Goal: Find specific page/section: Find specific page/section

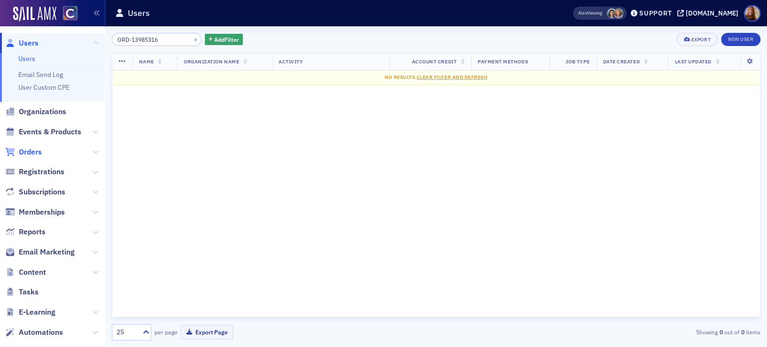
type input "ORD-13985316"
click at [29, 152] on span "Orders" at bounding box center [30, 152] width 23 height 10
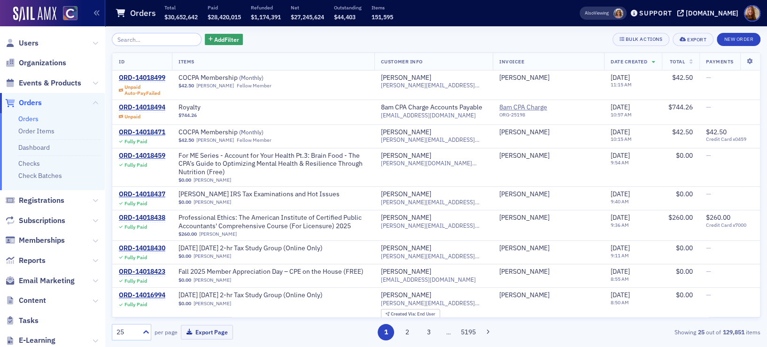
click at [137, 41] on input "search" at bounding box center [157, 39] width 90 height 13
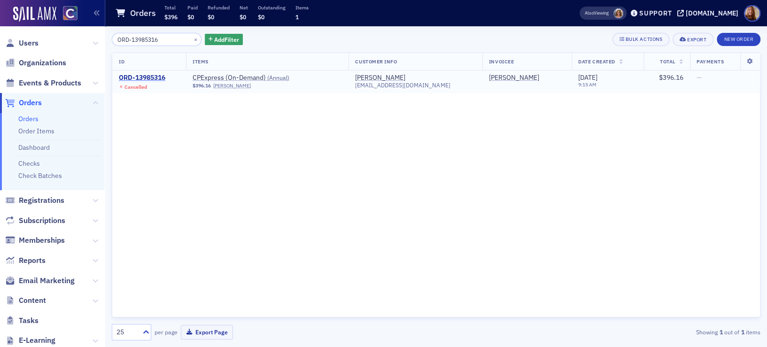
type input "ORD-13985316"
click at [151, 78] on div "ORD-13985316" at bounding box center [142, 78] width 46 height 8
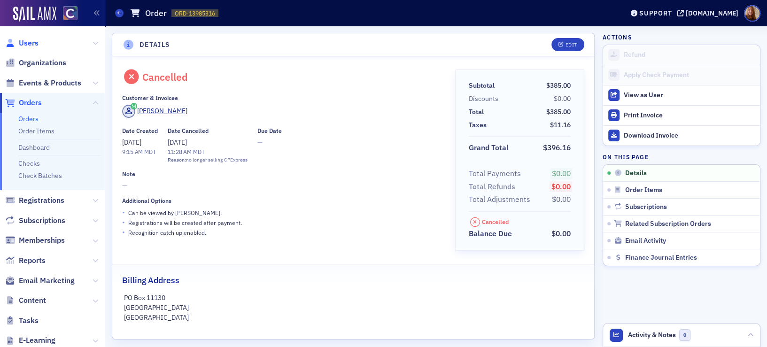
click at [29, 46] on span "Users" at bounding box center [29, 43] width 20 height 10
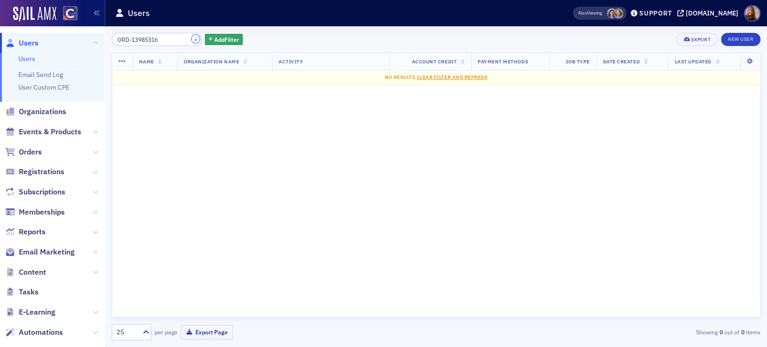
click at [192, 37] on button "×" at bounding box center [196, 39] width 8 height 8
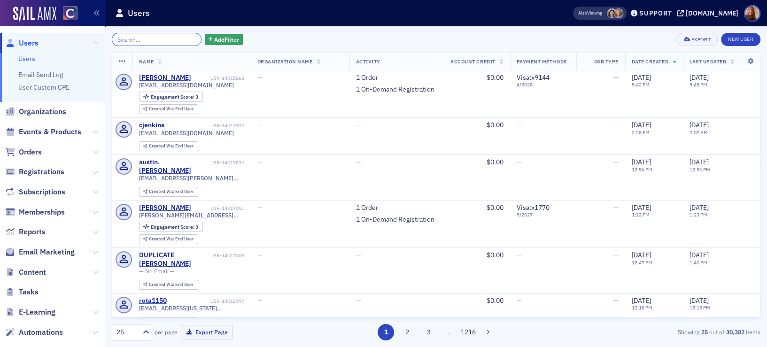
click at [158, 39] on input "search" at bounding box center [157, 39] width 90 height 13
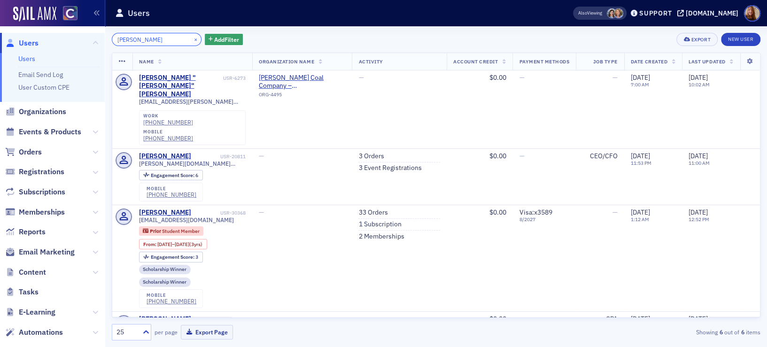
type input "[PERSON_NAME]"
click at [192, 38] on button "×" at bounding box center [196, 39] width 8 height 8
